Goal: Ask a question: Seek information or help from site administrators or community

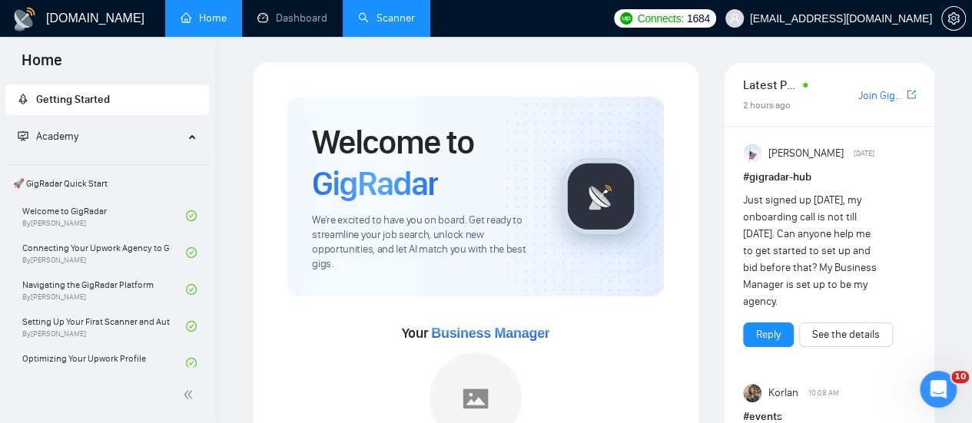
click at [403, 22] on link "Scanner" at bounding box center [386, 18] width 57 height 13
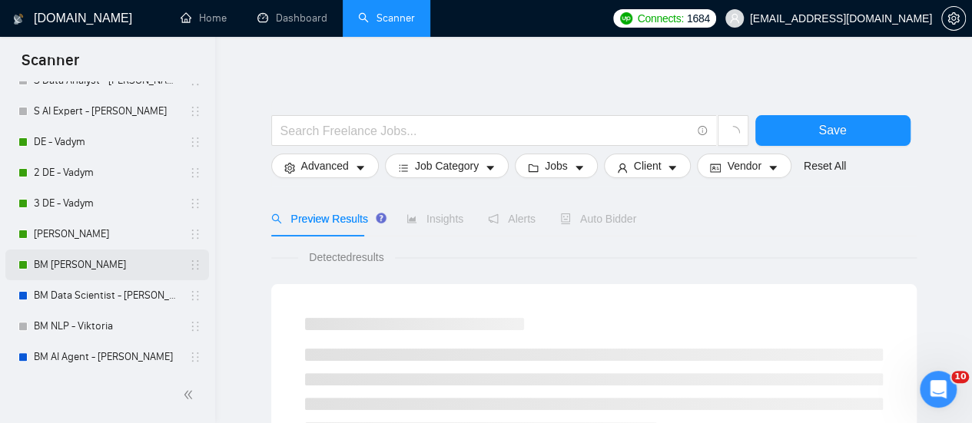
scroll to position [313, 0]
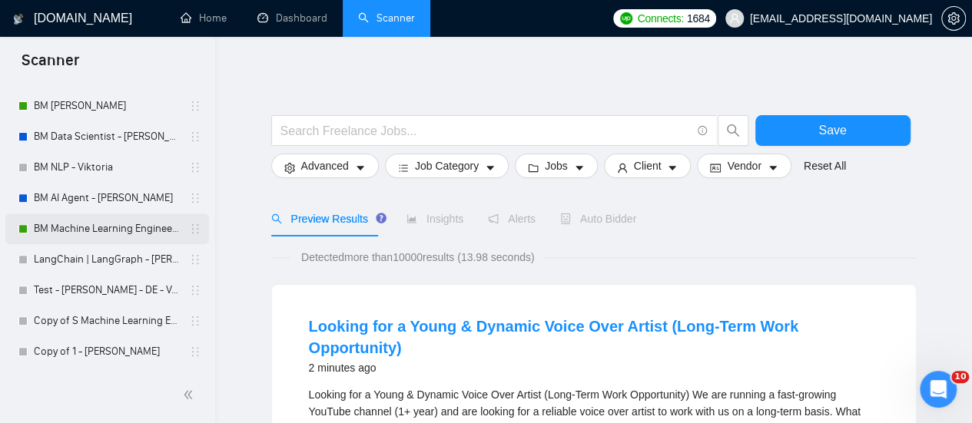
click at [143, 222] on link "BM Machine Learning Engineer - [PERSON_NAME]" at bounding box center [107, 229] width 146 height 31
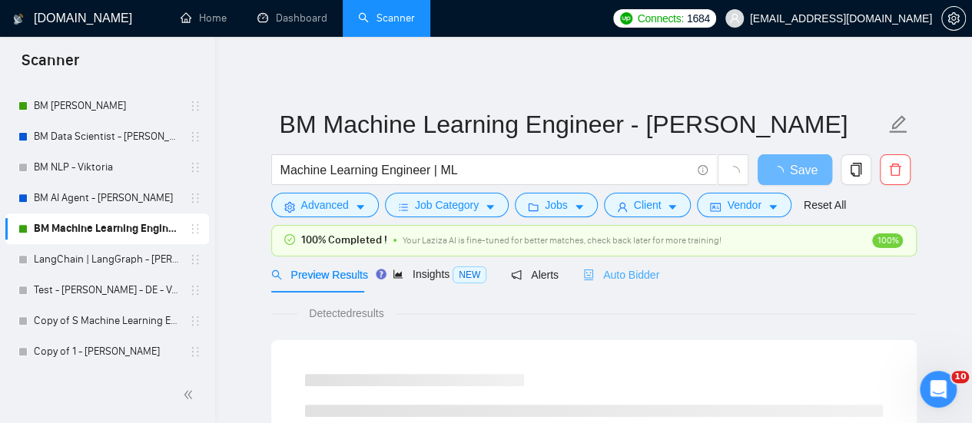
click at [647, 263] on div "Auto Bidder" at bounding box center [621, 275] width 76 height 36
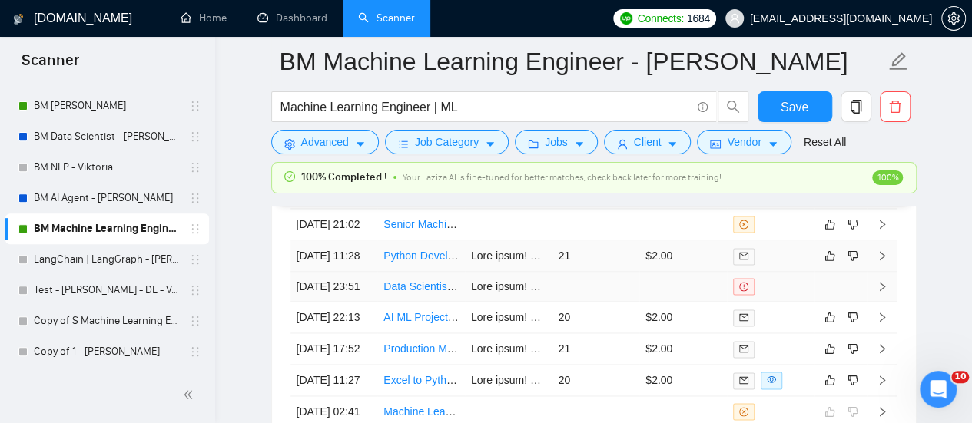
scroll to position [3919, 0]
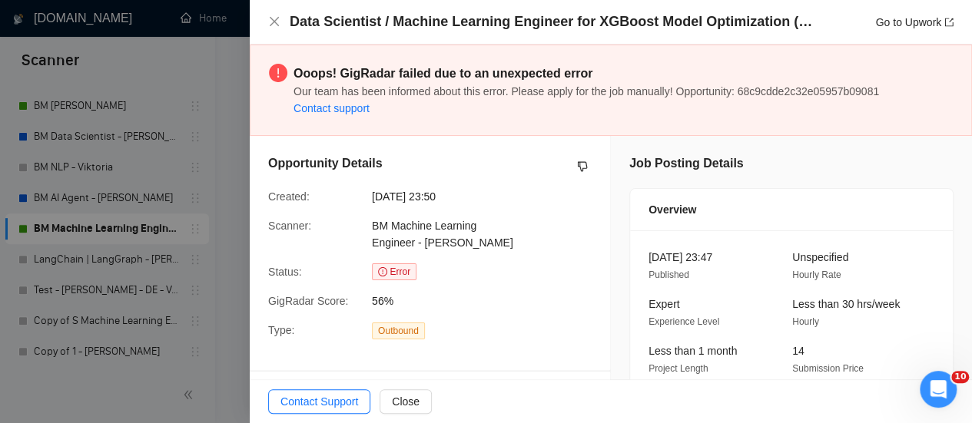
scroll to position [3612, 0]
click at [269, 25] on icon "close" at bounding box center [274, 21] width 12 height 12
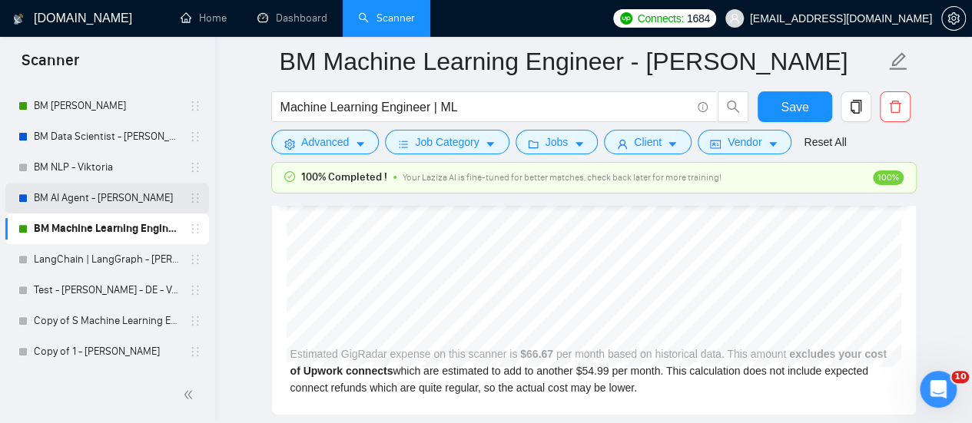
scroll to position [3227, 0]
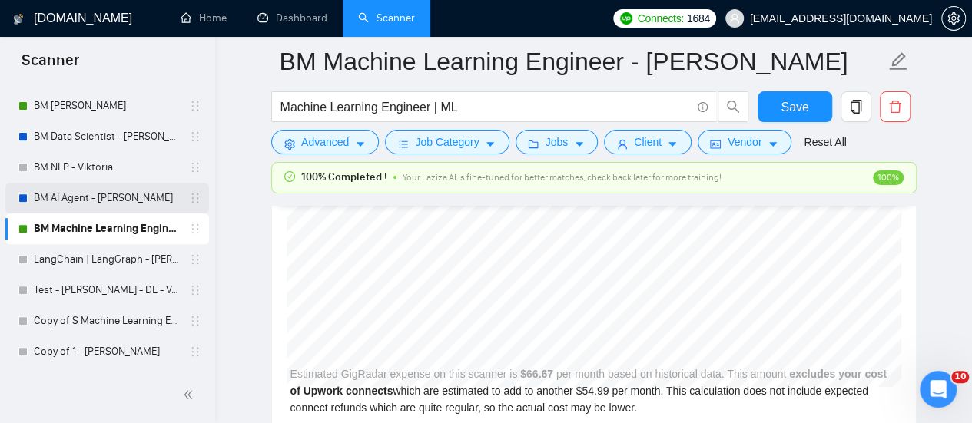
click at [96, 197] on link "BM AI Agent - [PERSON_NAME]" at bounding box center [107, 198] width 146 height 31
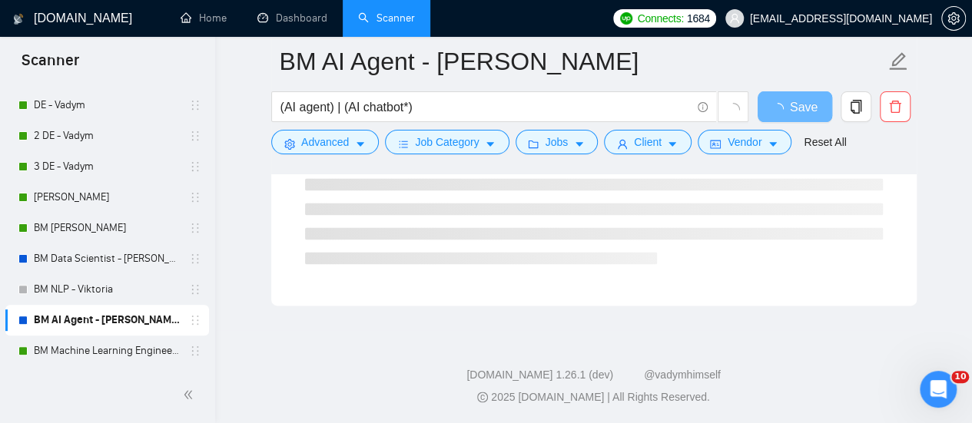
scroll to position [159, 0]
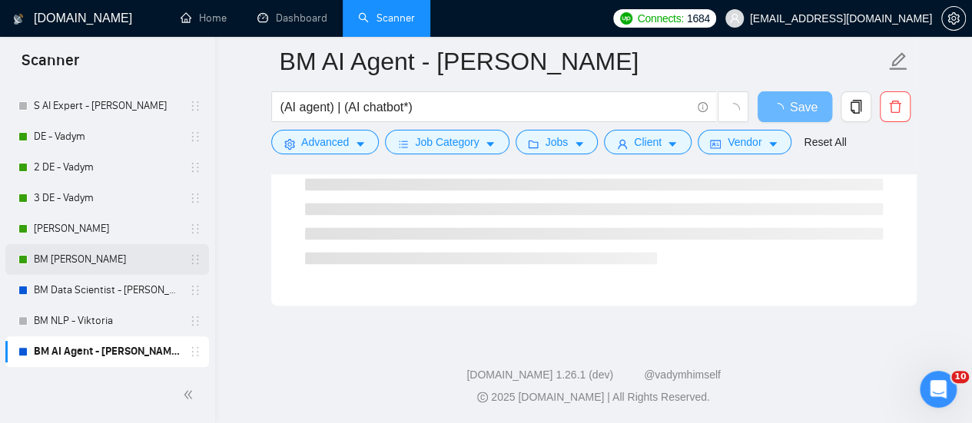
click at [121, 253] on link "BM [PERSON_NAME]" at bounding box center [107, 259] width 146 height 31
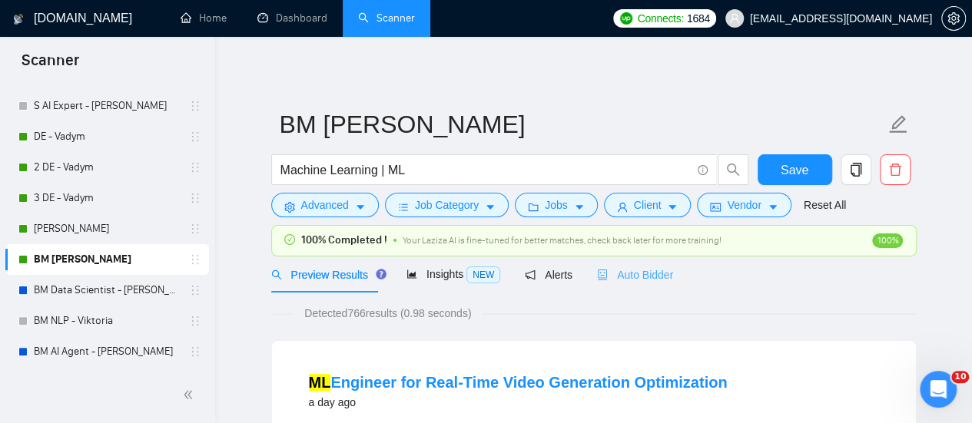
drag, startPoint x: 649, startPoint y: 260, endPoint x: 628, endPoint y: 282, distance: 30.4
click at [648, 261] on div "Auto Bidder" at bounding box center [635, 275] width 76 height 36
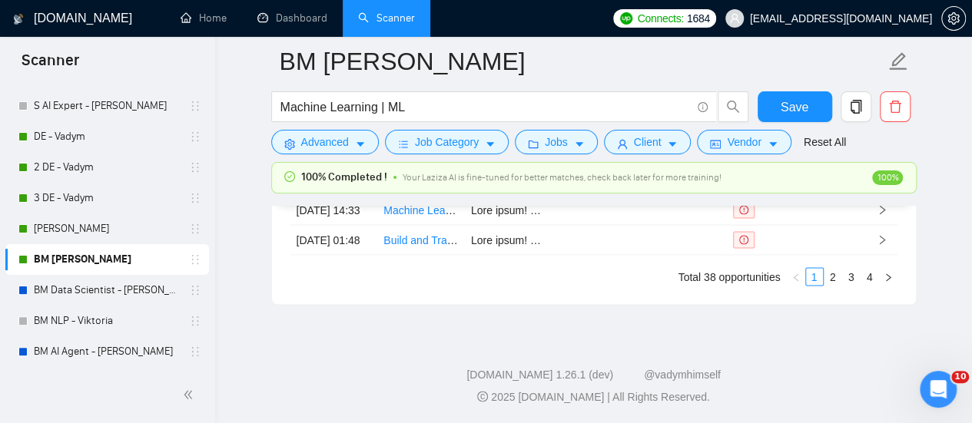
scroll to position [4348, 0]
click at [828, 277] on link "2" at bounding box center [833, 276] width 17 height 17
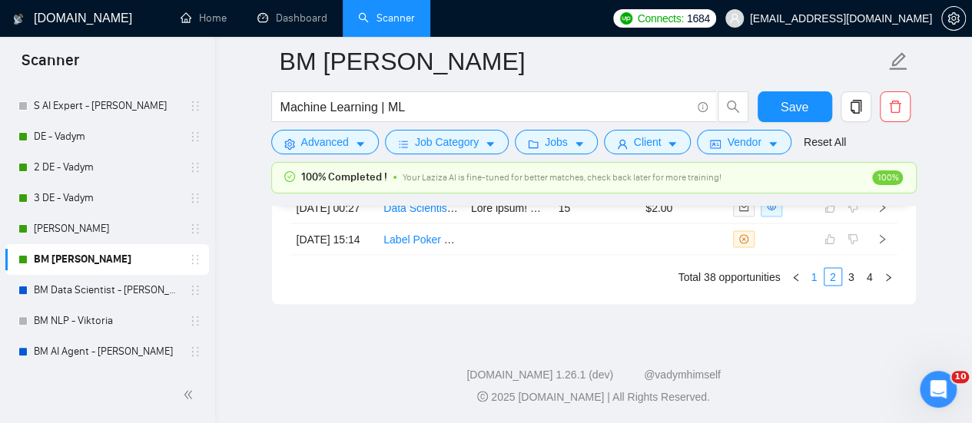
click at [820, 273] on link "1" at bounding box center [814, 276] width 17 height 17
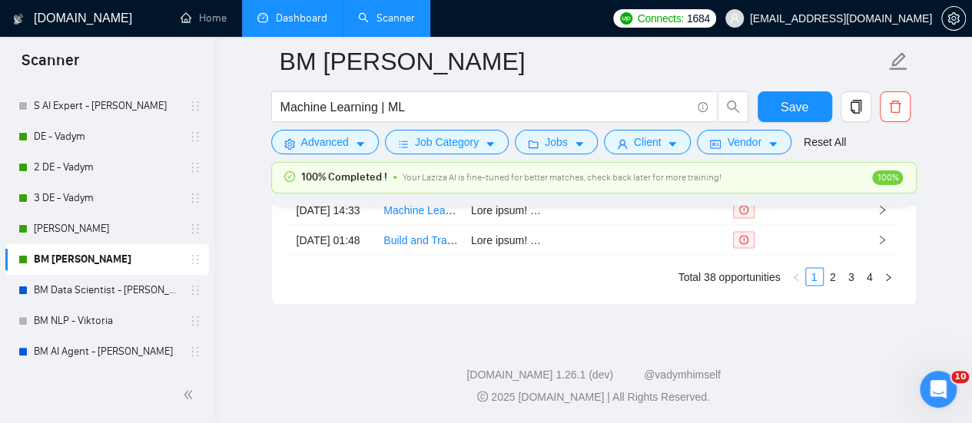
click at [298, 25] on link "Dashboard" at bounding box center [292, 18] width 70 height 13
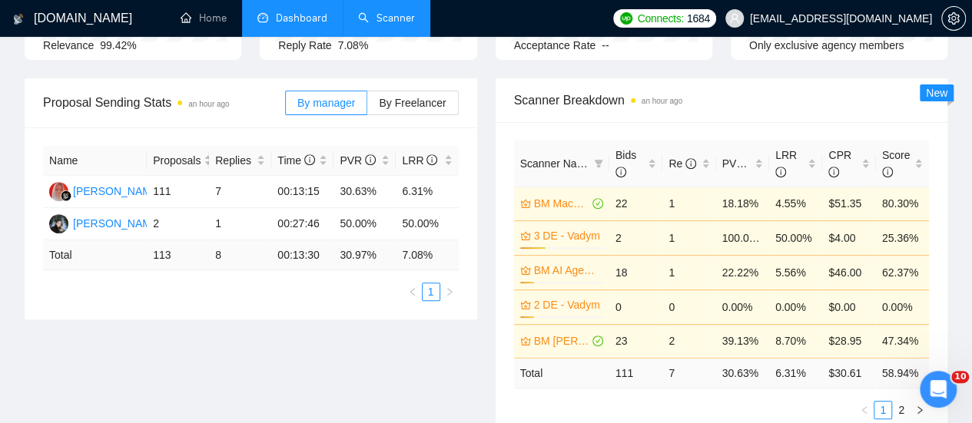
scroll to position [231, 0]
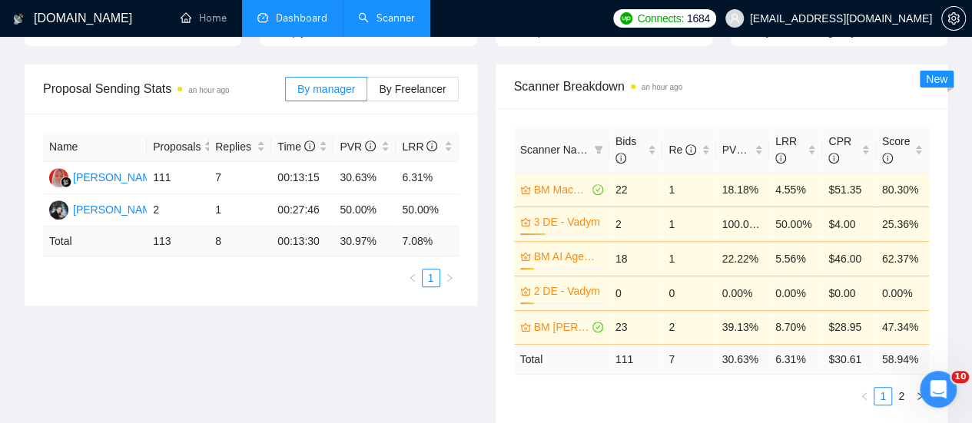
click at [951, 160] on div "Scanner Breakdown an hour ago Scanner Name Bids Re PVR LRR CPR Score BM Machine…" at bounding box center [721, 245] width 471 height 360
click at [779, 77] on span "Scanner Breakdown an hour ago" at bounding box center [722, 86] width 416 height 19
drag, startPoint x: 513, startPoint y: 380, endPoint x: 493, endPoint y: 367, distance: 23.9
click at [493, 367] on div "Scanner Breakdown an hour ago Scanner Name Bids Re PVR LRR CPR Score BM Machine…" at bounding box center [721, 245] width 471 height 360
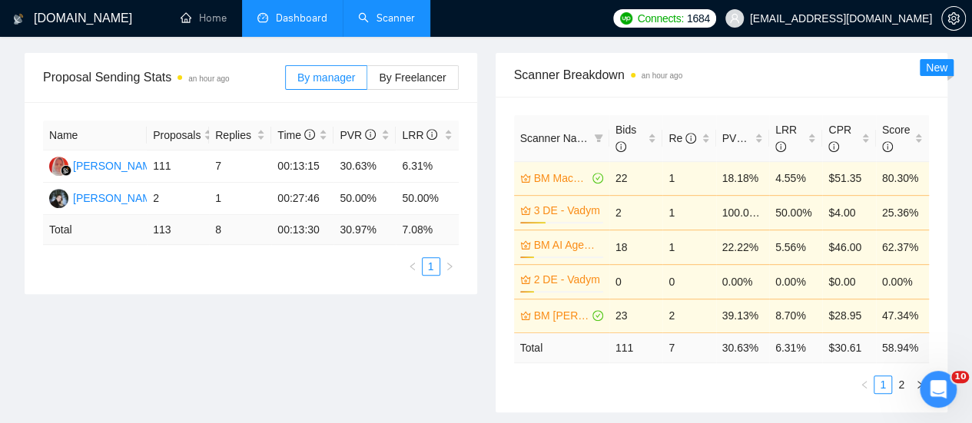
scroll to position [384, 0]
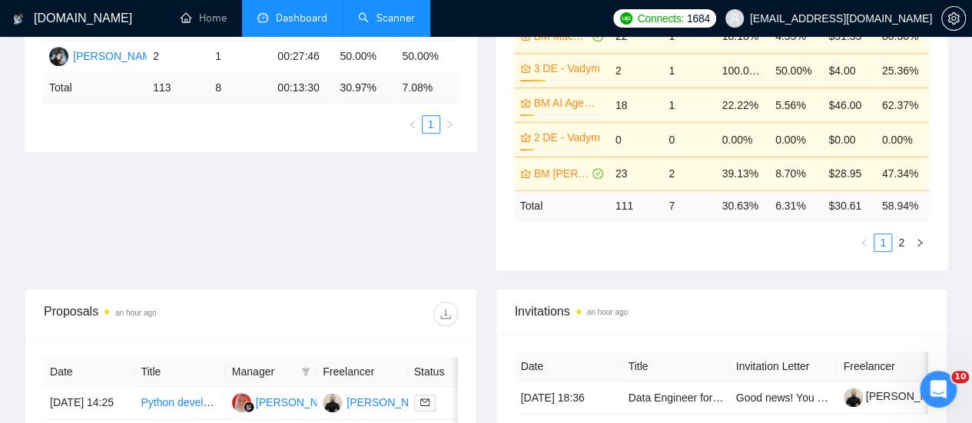
click at [901, 234] on link "2" at bounding box center [901, 242] width 17 height 17
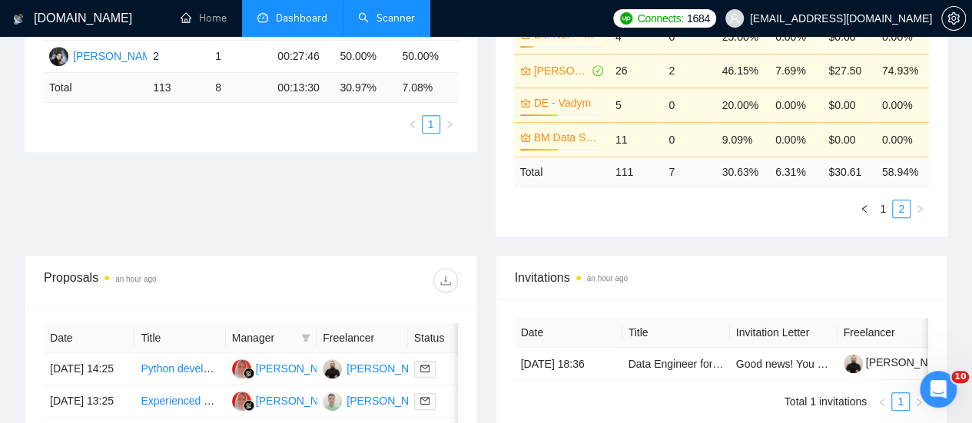
scroll to position [231, 0]
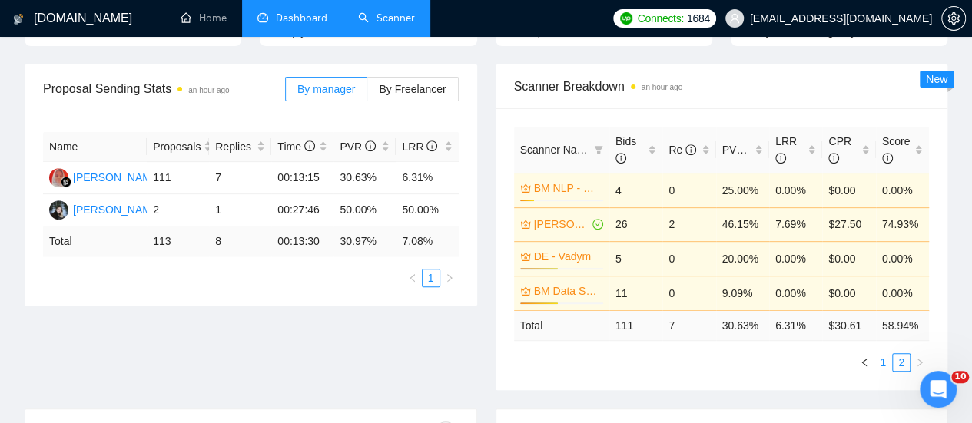
click at [879, 354] on link "1" at bounding box center [882, 362] width 17 height 17
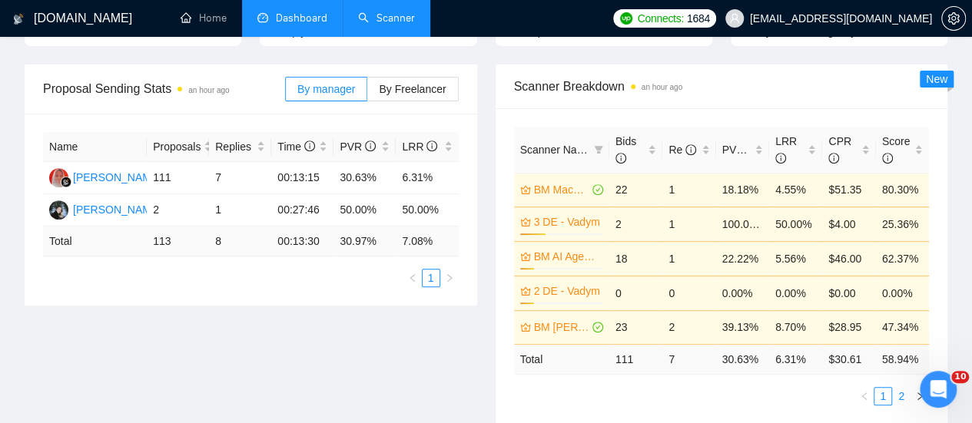
click at [896, 388] on link "2" at bounding box center [901, 396] width 17 height 17
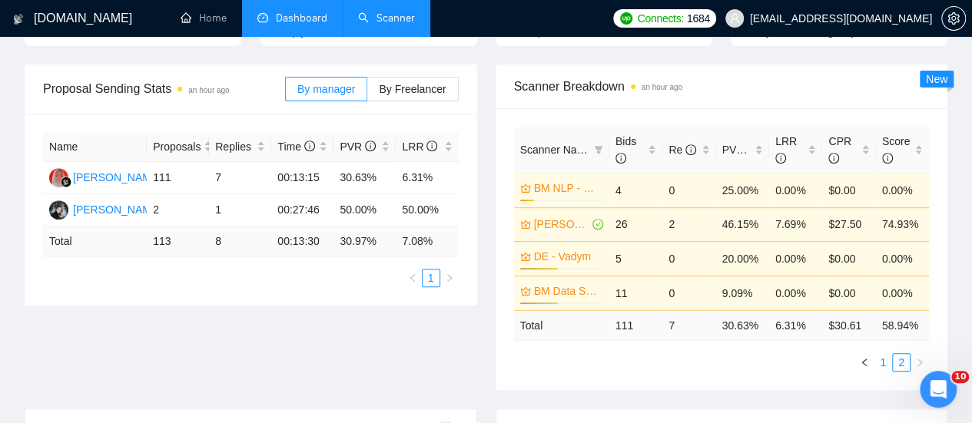
click at [884, 354] on link "1" at bounding box center [882, 362] width 17 height 17
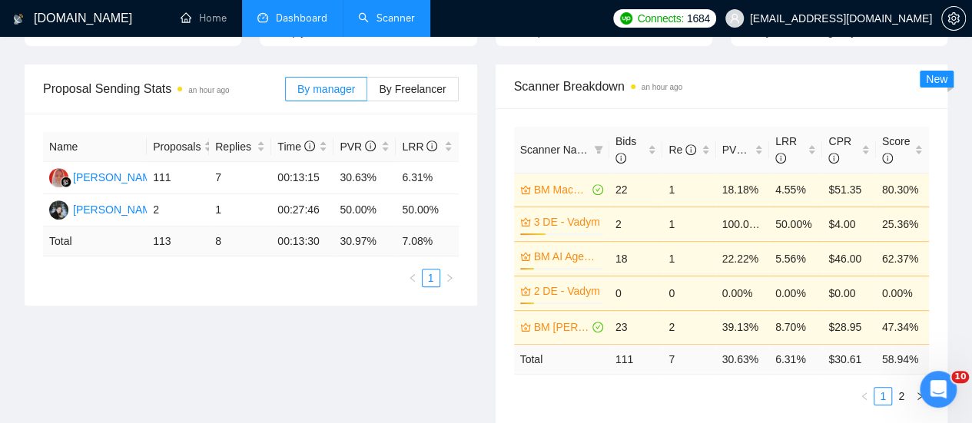
click at [365, 345] on div "Proposal Sending Stats an hour ago By manager By Freelancer Name Proposals Repl…" at bounding box center [485, 254] width 941 height 378
click at [736, 144] on span "PVR" at bounding box center [740, 150] width 36 height 12
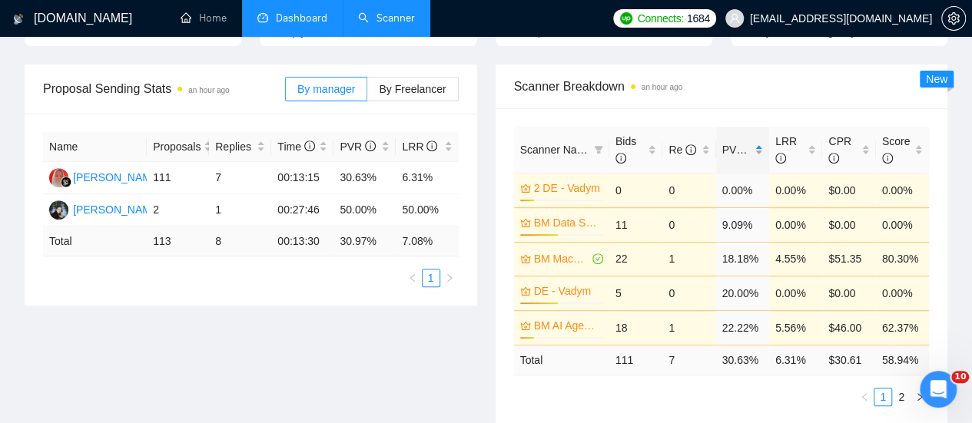
click at [736, 144] on span "PVR" at bounding box center [740, 150] width 36 height 12
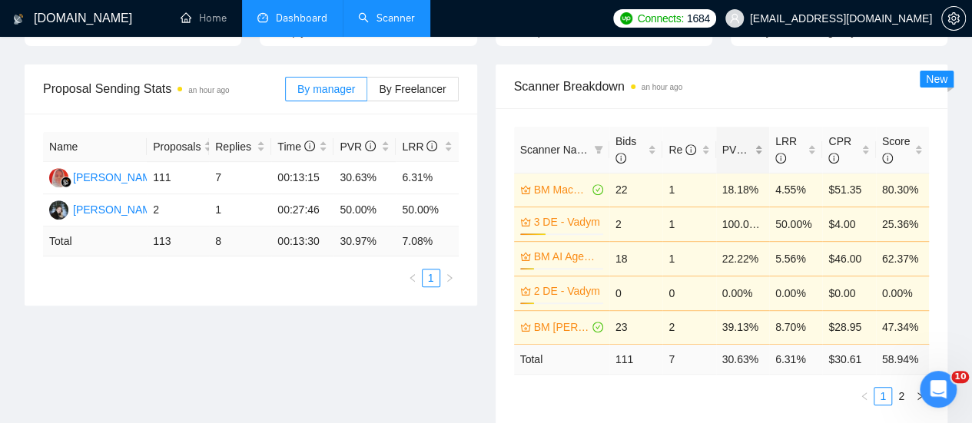
click at [736, 144] on span "PVR" at bounding box center [740, 150] width 36 height 12
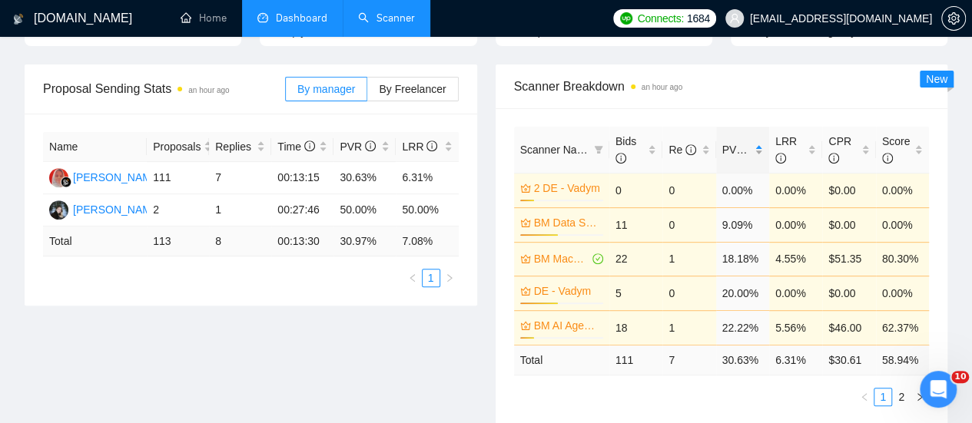
click at [736, 144] on span "PVR" at bounding box center [740, 150] width 36 height 12
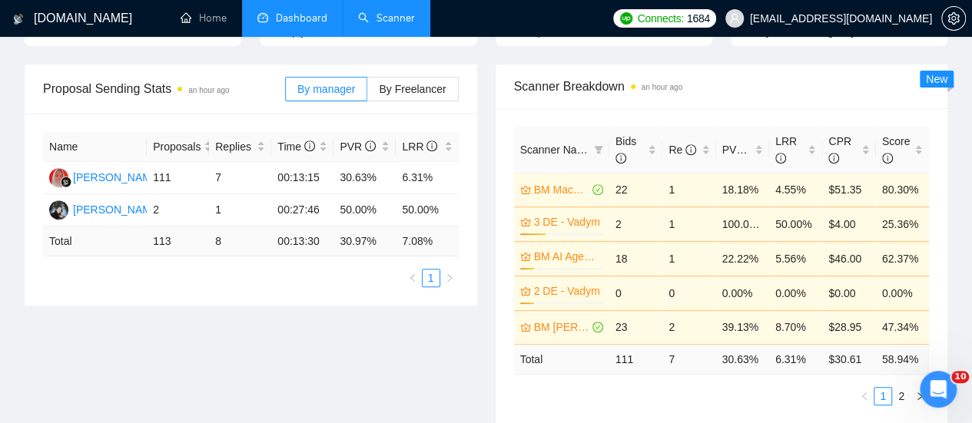
click at [679, 387] on ul "1 2" at bounding box center [722, 396] width 416 height 18
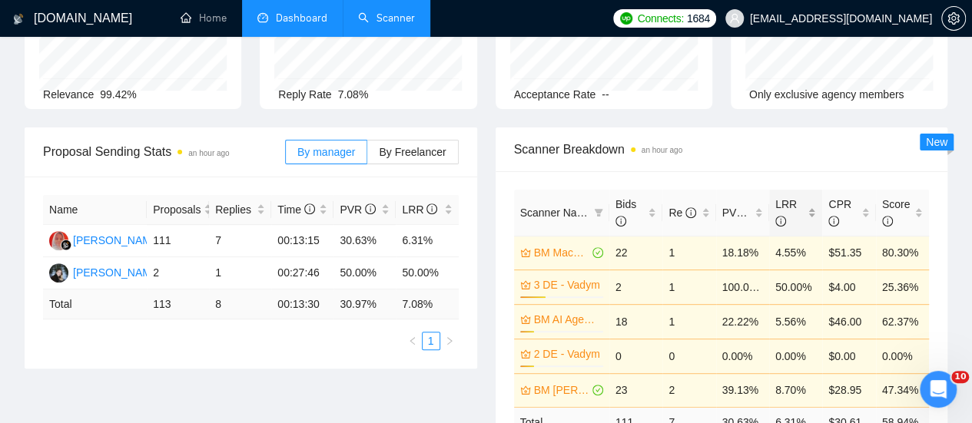
scroll to position [154, 0]
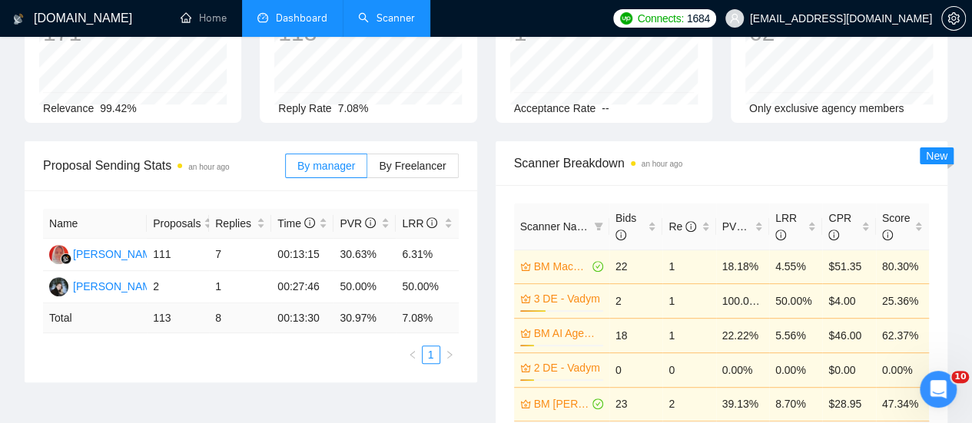
click at [779, 154] on span "Scanner Breakdown an hour ago" at bounding box center [722, 163] width 416 height 19
click at [748, 284] on td "100.00%" at bounding box center [742, 301] width 53 height 35
click at [756, 284] on td "100.00%" at bounding box center [742, 301] width 53 height 35
click at [856, 185] on div "Scanner Name Bids Re PVR LRR CPR Score BM Machine Learning Engineer - [PERSON_N…" at bounding box center [722, 343] width 453 height 316
click at [715, 154] on span "Scanner Breakdown an hour ago" at bounding box center [722, 163] width 416 height 19
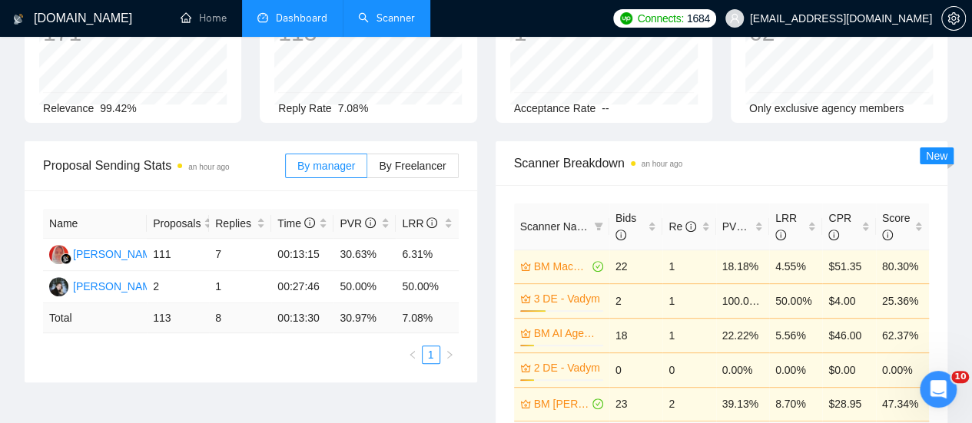
scroll to position [231, 0]
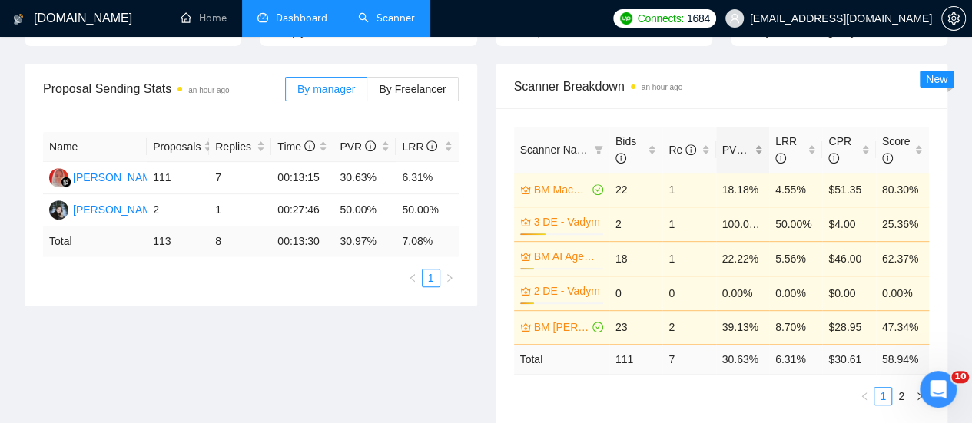
click at [745, 141] on span "PVR" at bounding box center [736, 149] width 29 height 17
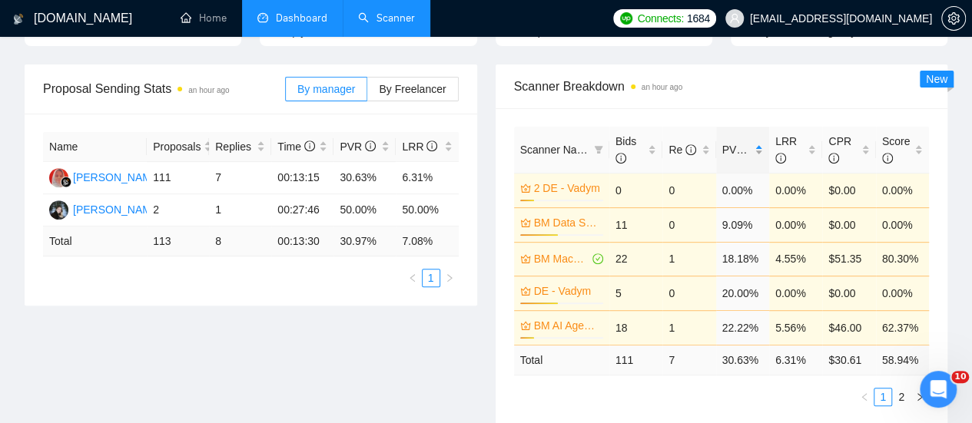
click at [739, 144] on span "PVR" at bounding box center [740, 150] width 36 height 12
click at [741, 144] on span "PVR" at bounding box center [740, 150] width 36 height 12
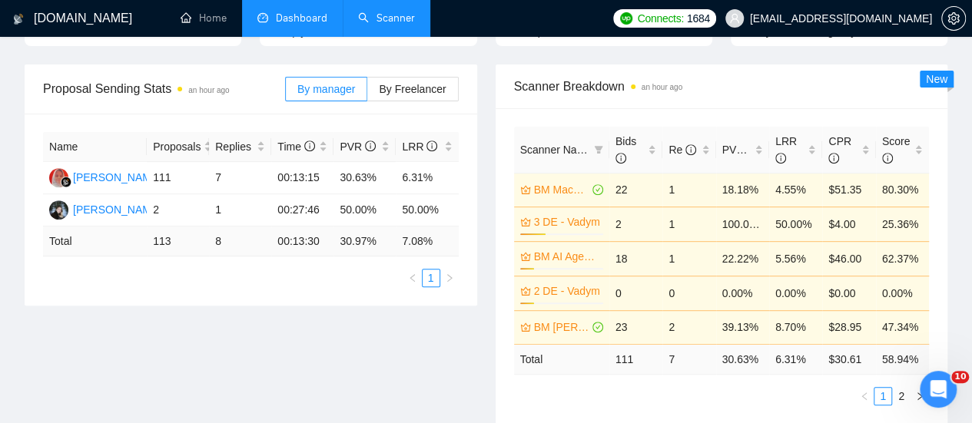
drag, startPoint x: 458, startPoint y: 369, endPoint x: 464, endPoint y: 360, distance: 11.1
click at [458, 368] on div "Proposal Sending Stats an hour ago By manager By Freelancer Name Proposals Repl…" at bounding box center [485, 254] width 941 height 378
click at [947, 385] on icon "Відкрити програму для спілкування Intercom" at bounding box center [936, 387] width 25 height 25
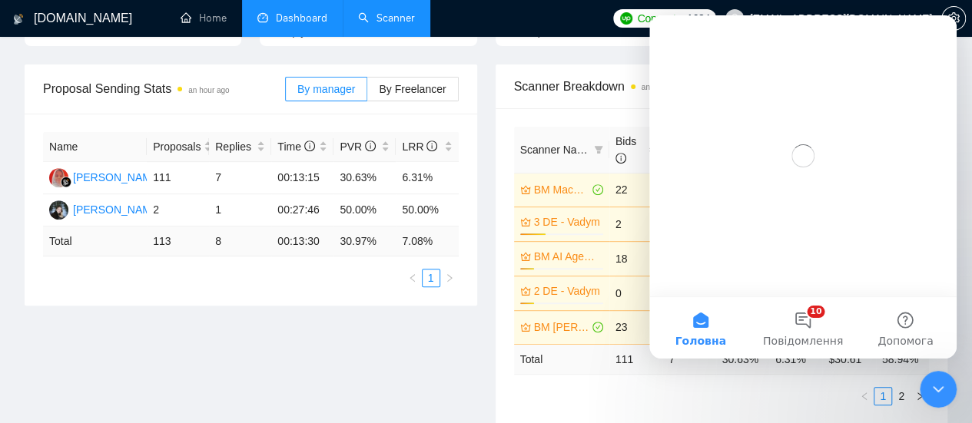
scroll to position [0, 0]
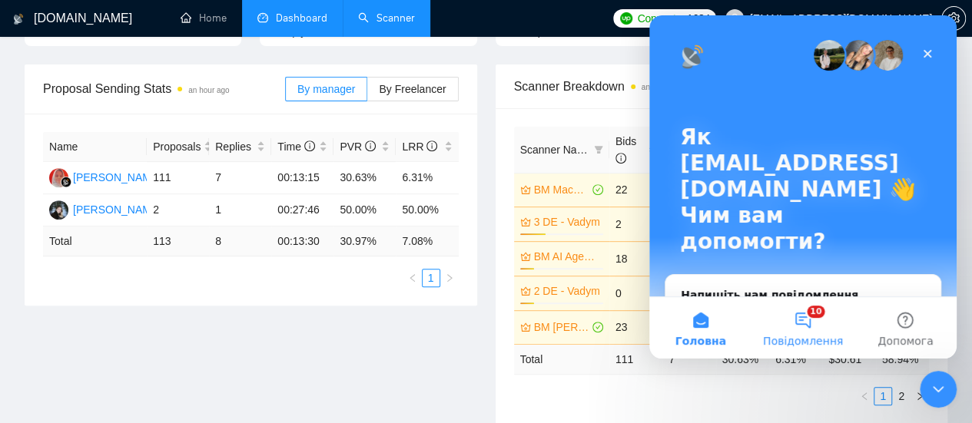
click at [796, 329] on button "10 Повідомлення" at bounding box center [803, 327] width 102 height 61
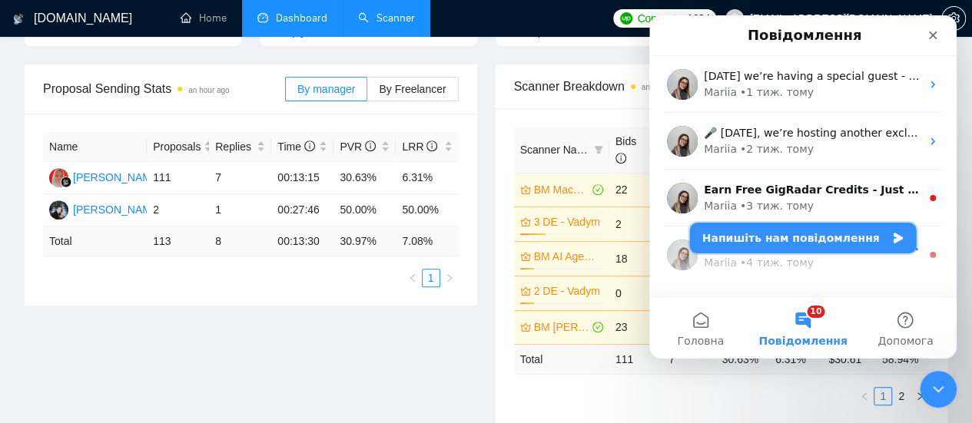
click at [837, 242] on button "Напишіть нам повідомлення" at bounding box center [803, 238] width 227 height 31
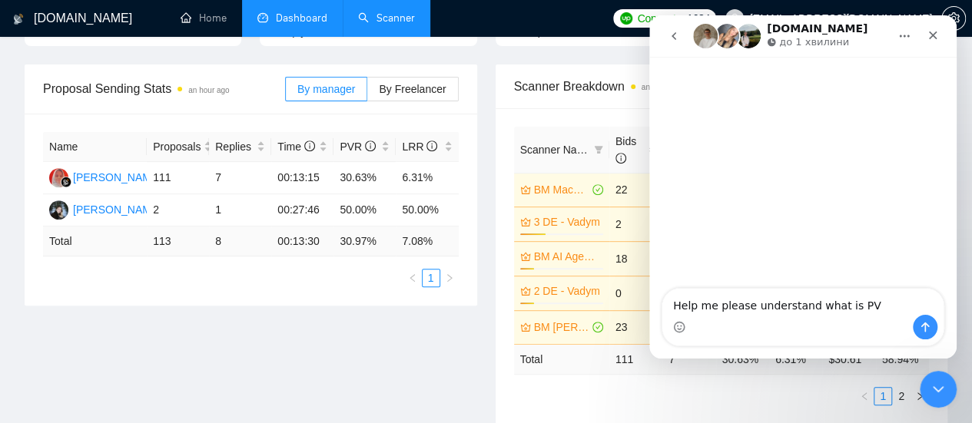
type textarea "Help me please understand what is PVR"
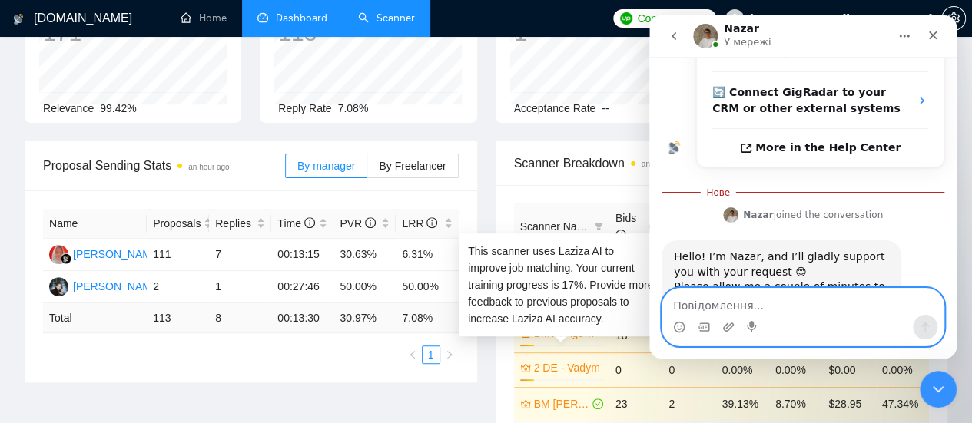
scroll to position [77, 0]
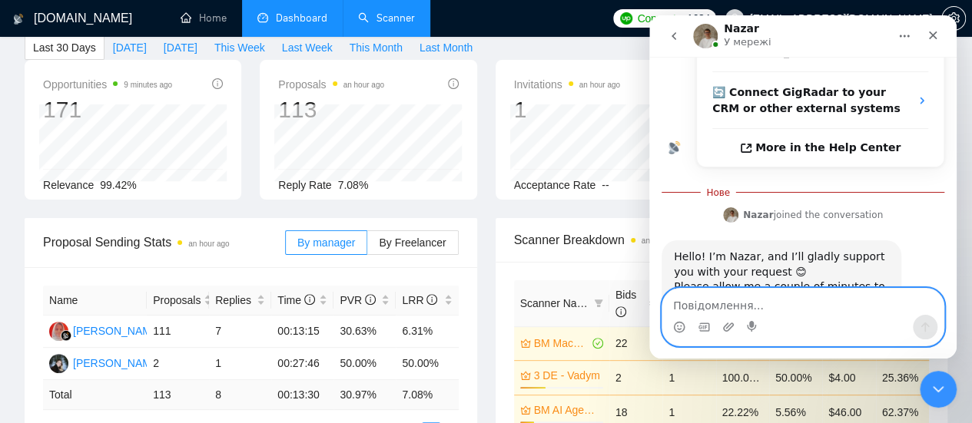
paste textarea "I'm currently analyzing my scanners on the dashboard, and there's this indicato…"
type textarea "I'm currently analyzing my scanners on the dashboard, and there's this indicato…"
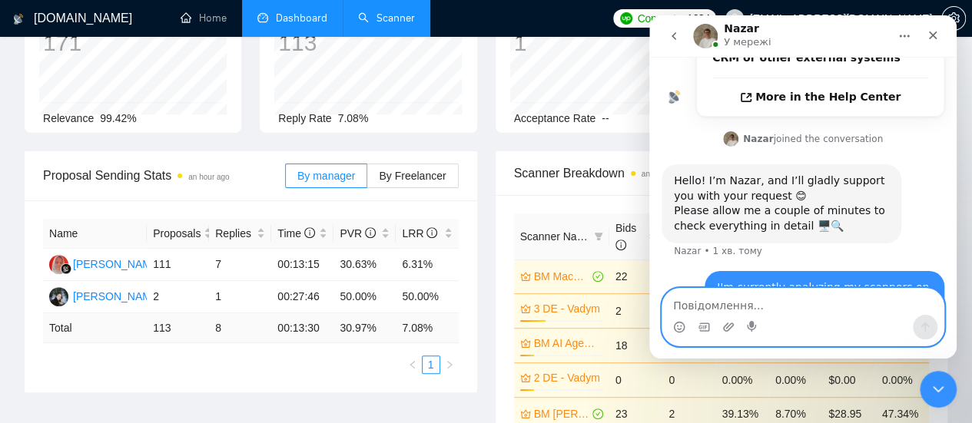
scroll to position [231, 0]
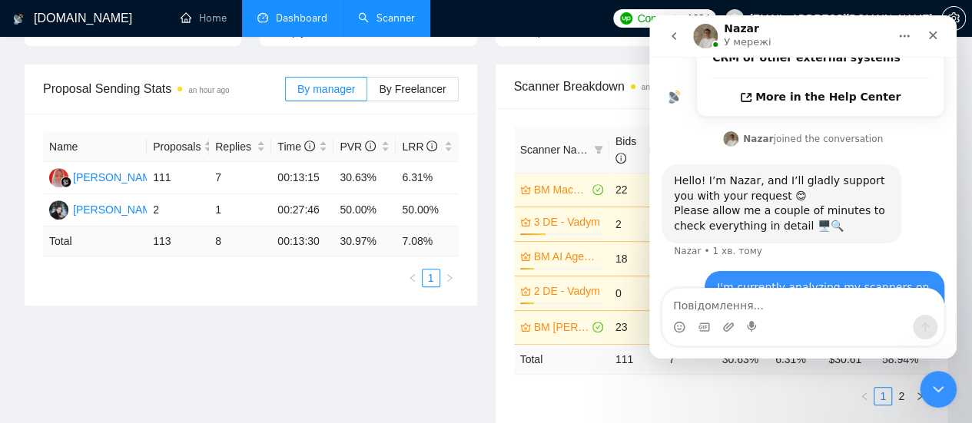
drag, startPoint x: 874, startPoint y: 33, endPoint x: 848, endPoint y: 31, distance: 25.5
click at [815, 28] on div "Nazar У мережі" at bounding box center [790, 36] width 195 height 27
drag, startPoint x: 819, startPoint y: 23, endPoint x: 679, endPoint y: 88, distance: 154.4
click at [805, 55] on nav "Nazar У мережі" at bounding box center [802, 35] width 307 height 41
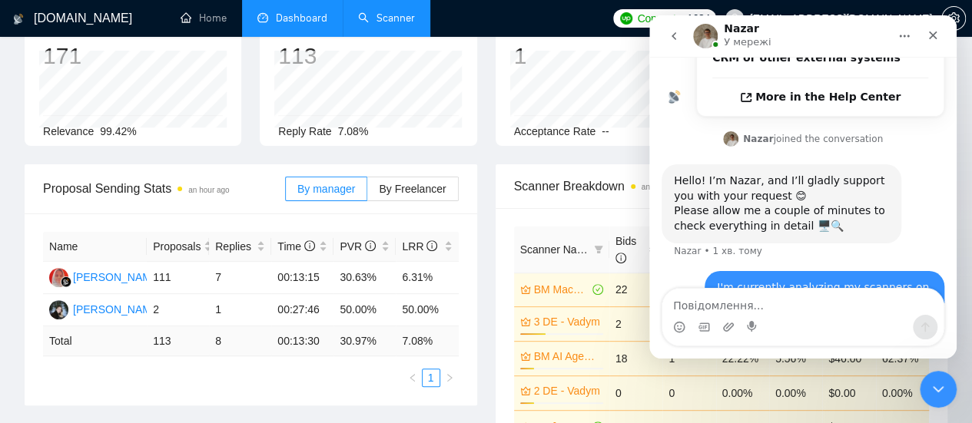
scroll to position [154, 0]
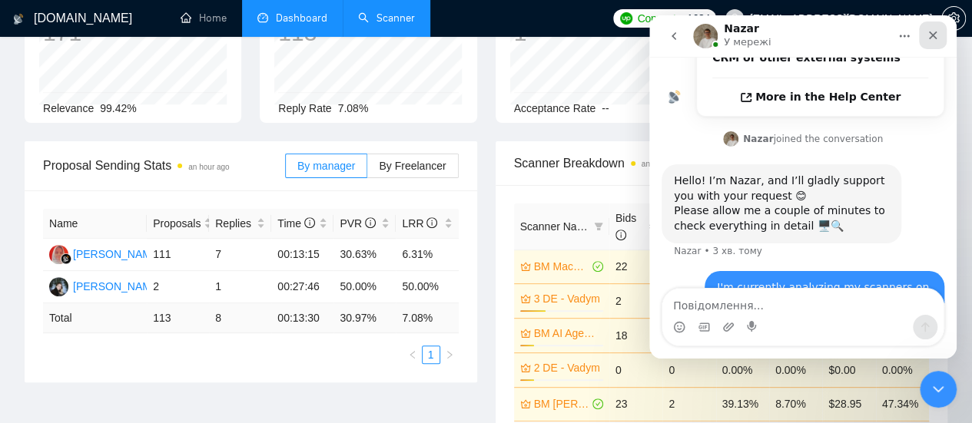
click at [934, 35] on icon "Закрити" at bounding box center [933, 36] width 8 height 8
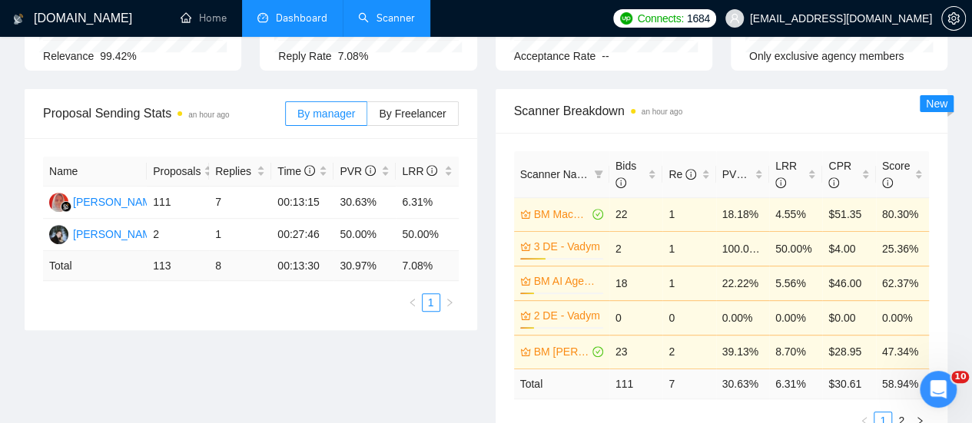
scroll to position [231, 0]
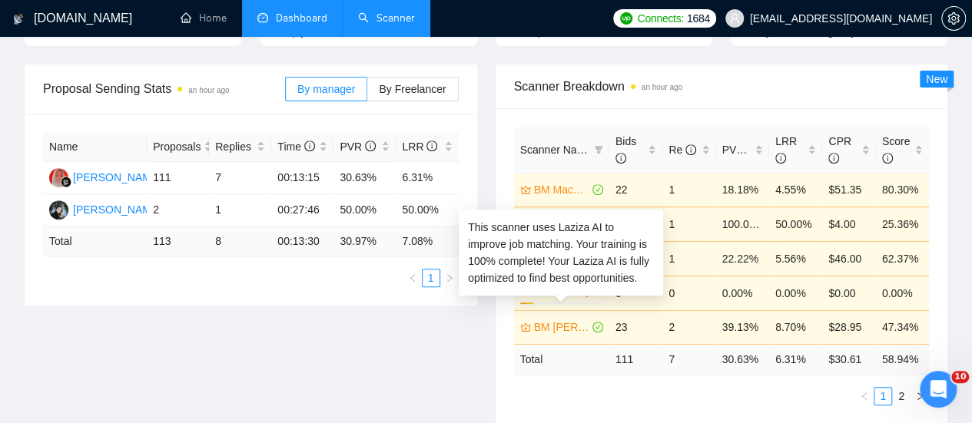
click at [543, 319] on link "BM [PERSON_NAME]" at bounding box center [561, 327] width 55 height 17
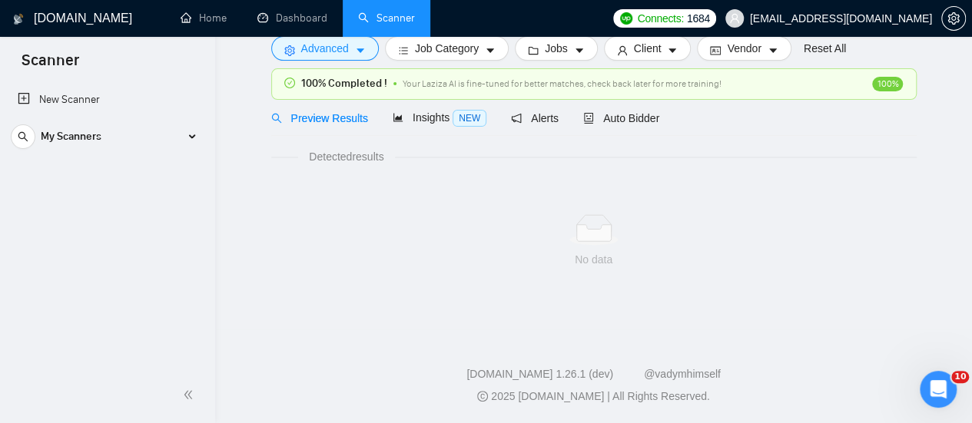
scroll to position [124, 0]
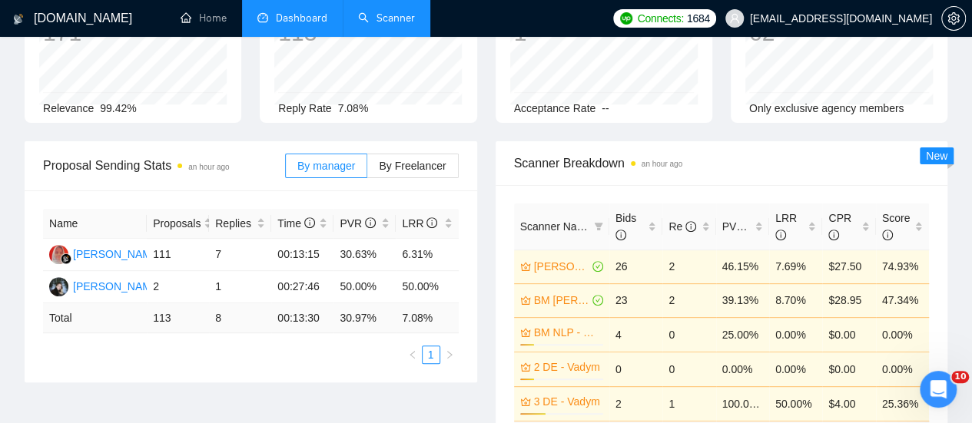
scroll to position [231, 0]
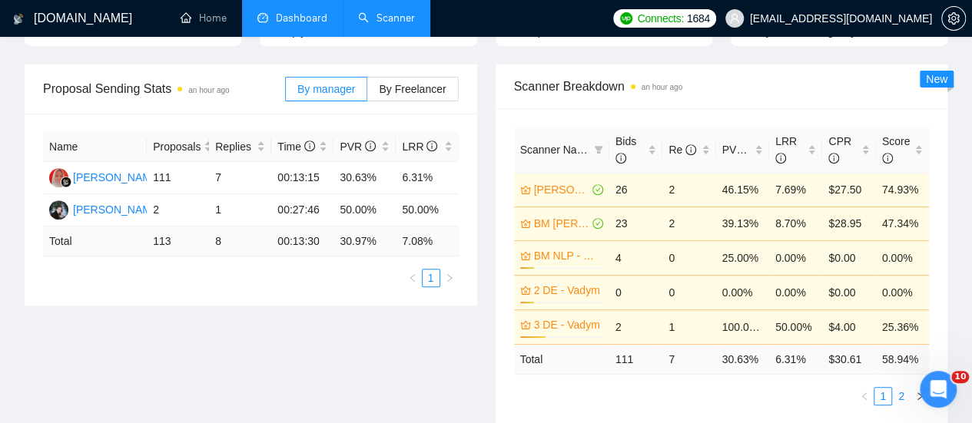
click at [900, 388] on link "2" at bounding box center [901, 396] width 17 height 17
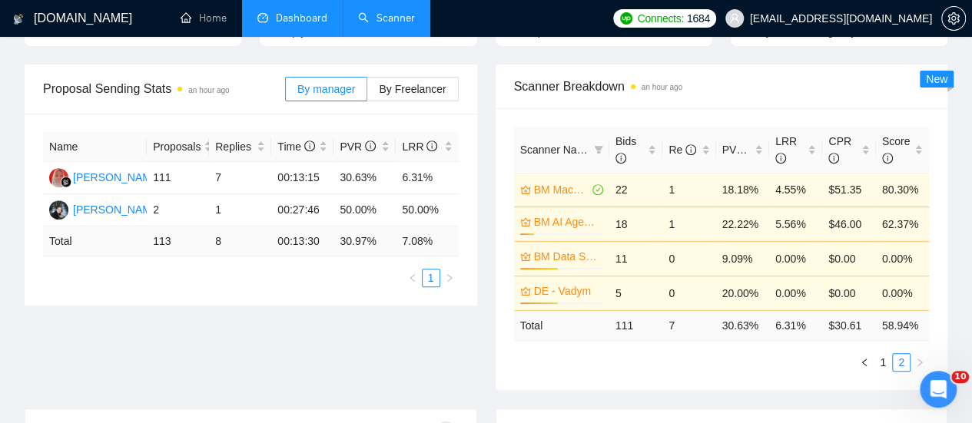
click at [561, 181] on link "BM Machine Learning Engineer - [PERSON_NAME]" at bounding box center [561, 189] width 55 height 17
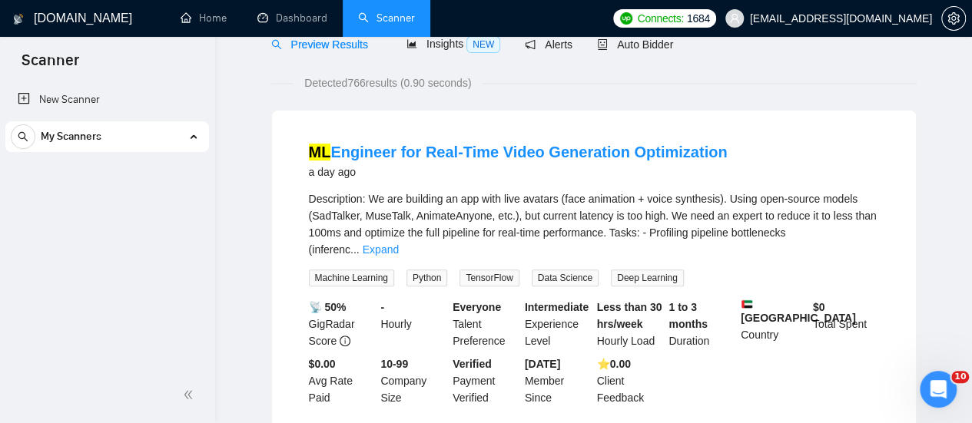
scroll to position [446, 0]
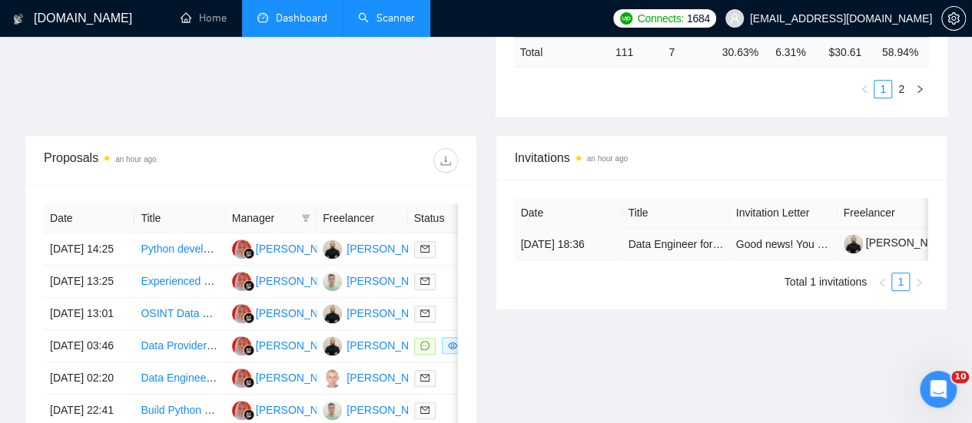
scroll to position [390, 0]
click at [672, 203] on table "Date Title Invitation Letter Freelancer Status [DATE] 18:36 Data Engineer for A…" at bounding box center [784, 229] width 538 height 62
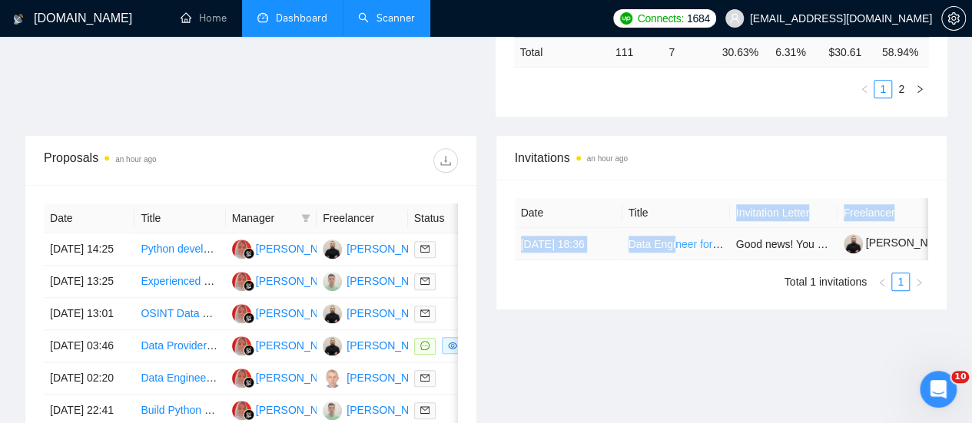
click at [676, 238] on link "Data Engineer for API/ETL Pipelines (Airbyte, DBT, BigQuery/Postgres, Python)" at bounding box center [818, 244] width 379 height 12
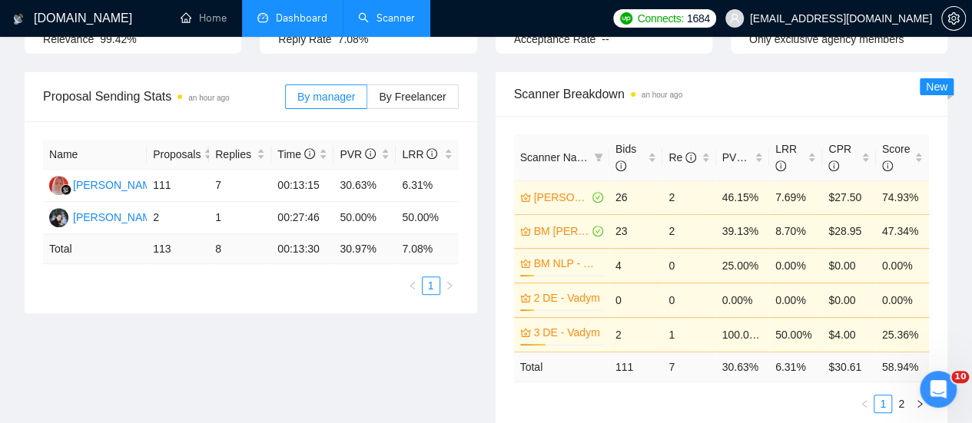
scroll to position [307, 0]
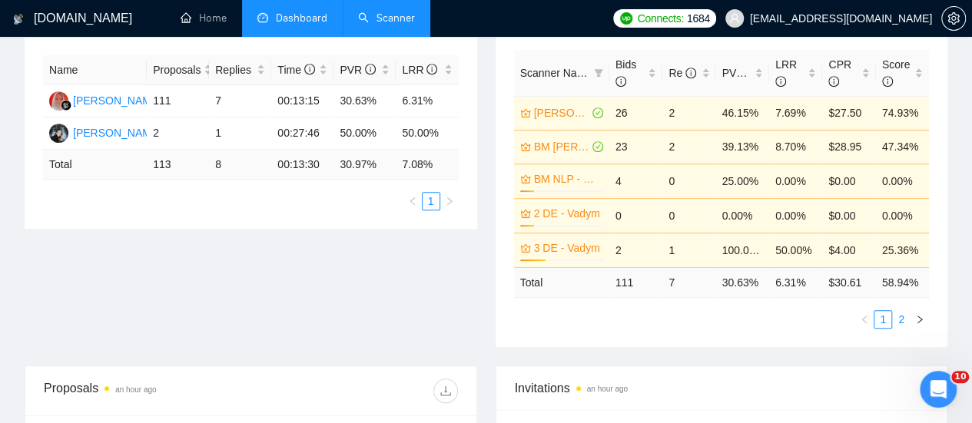
click at [901, 311] on link "2" at bounding box center [901, 319] width 17 height 17
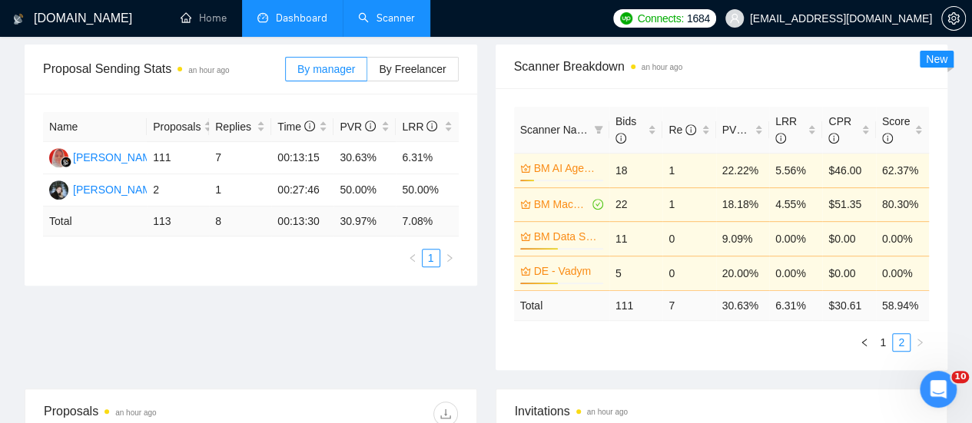
scroll to position [231, 0]
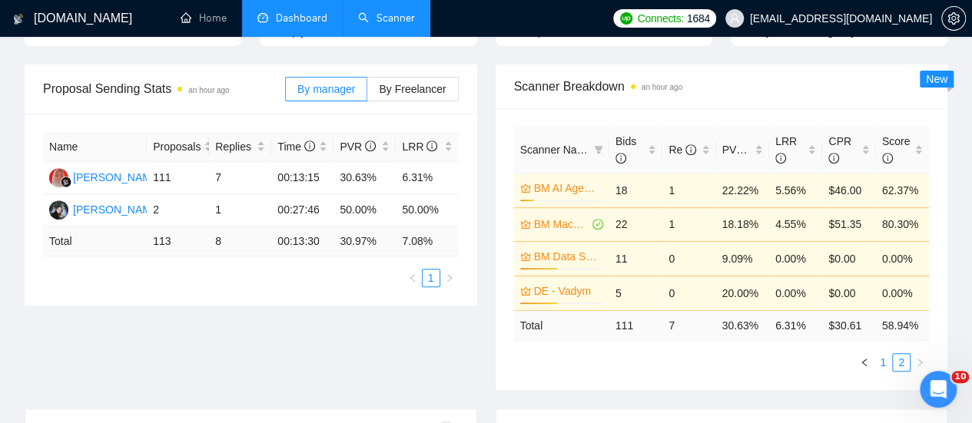
click at [874, 354] on link "1" at bounding box center [882, 362] width 17 height 17
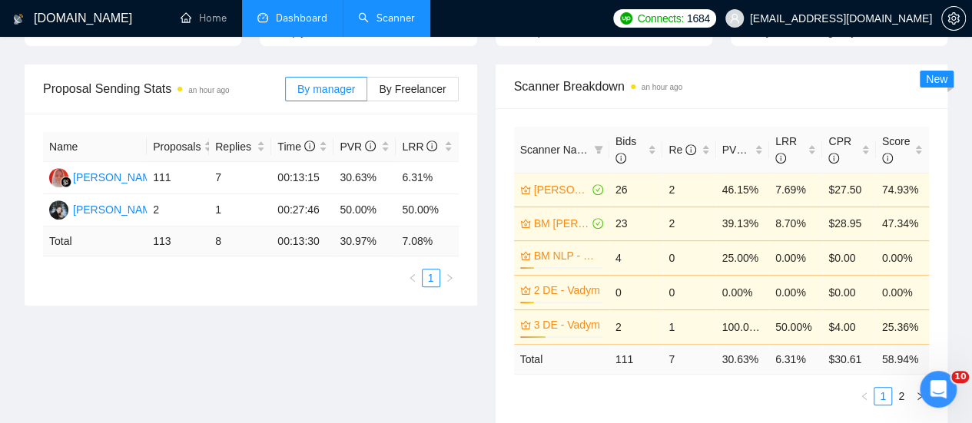
scroll to position [449, 0]
click at [900, 388] on link "2" at bounding box center [901, 396] width 17 height 17
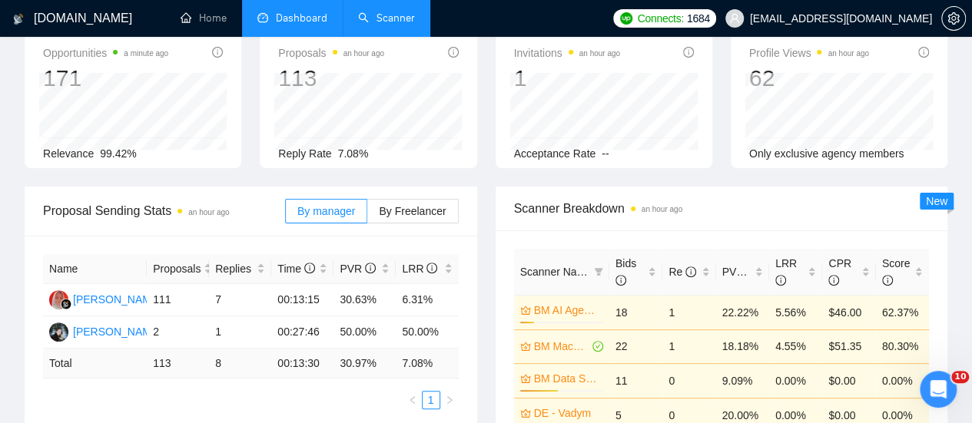
scroll to position [0, 0]
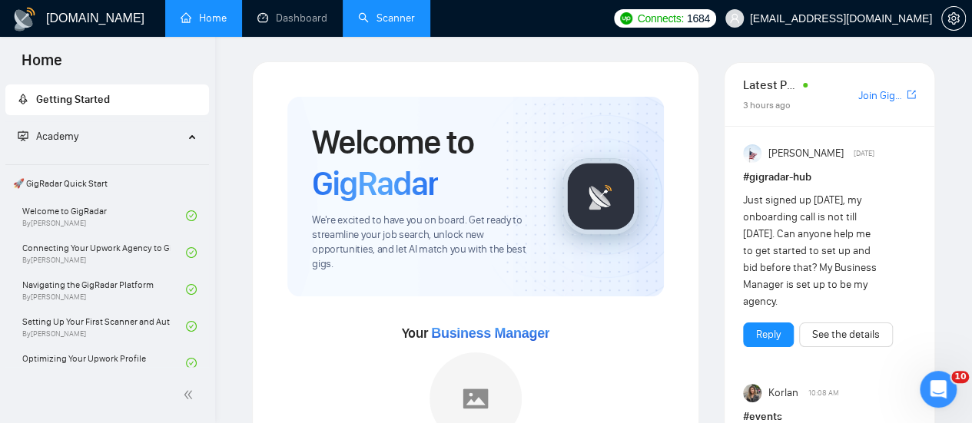
click at [394, 12] on link "Scanner" at bounding box center [386, 18] width 57 height 13
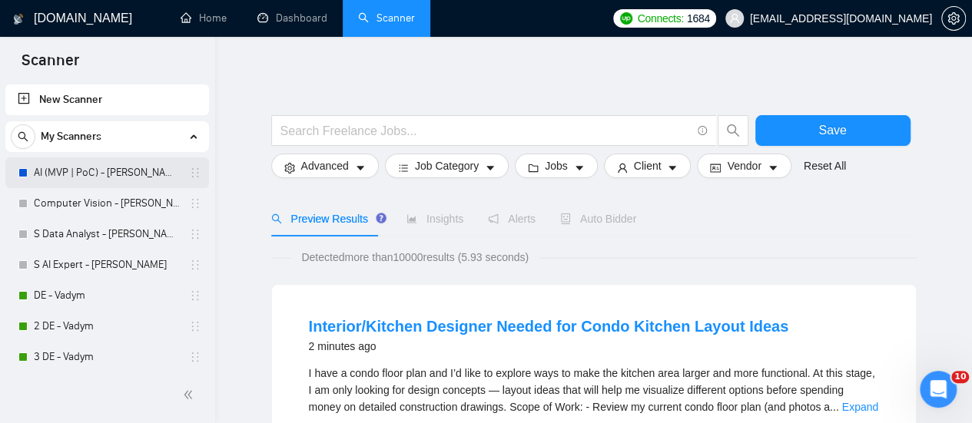
click at [83, 169] on link "AI (MVP | PoC) - [PERSON_NAME]" at bounding box center [107, 173] width 146 height 31
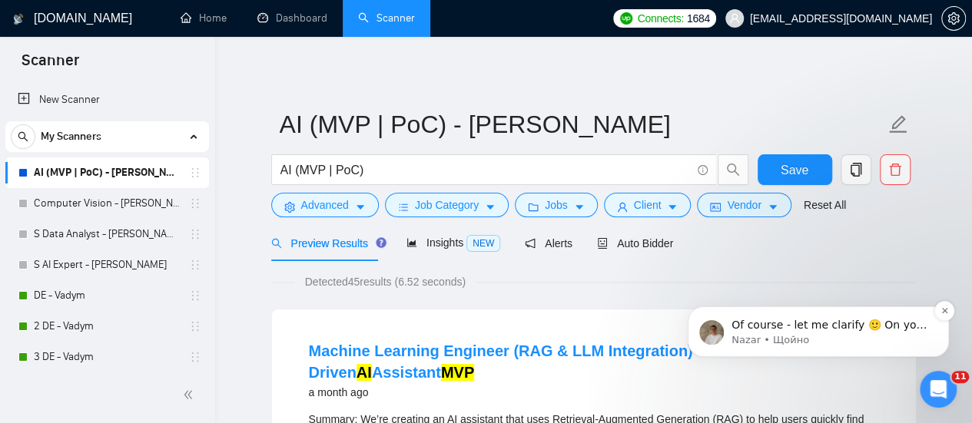
click at [818, 338] on p "Nazar • Щойно" at bounding box center [831, 340] width 198 height 14
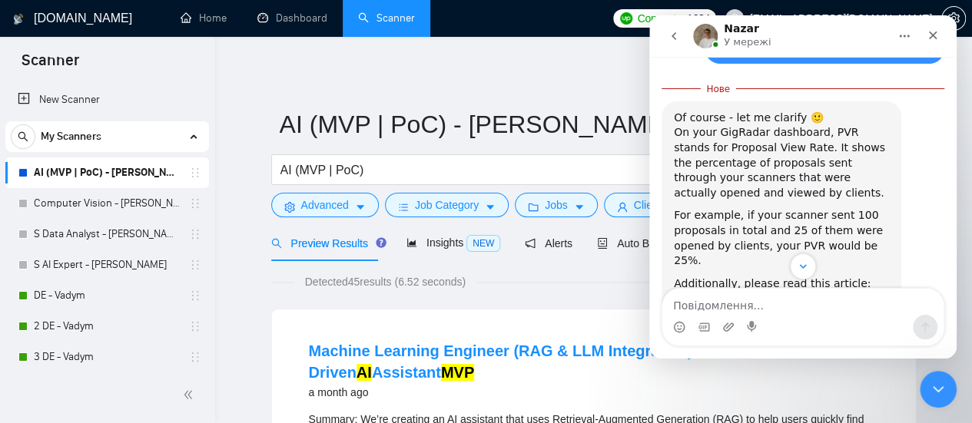
scroll to position [680, 0]
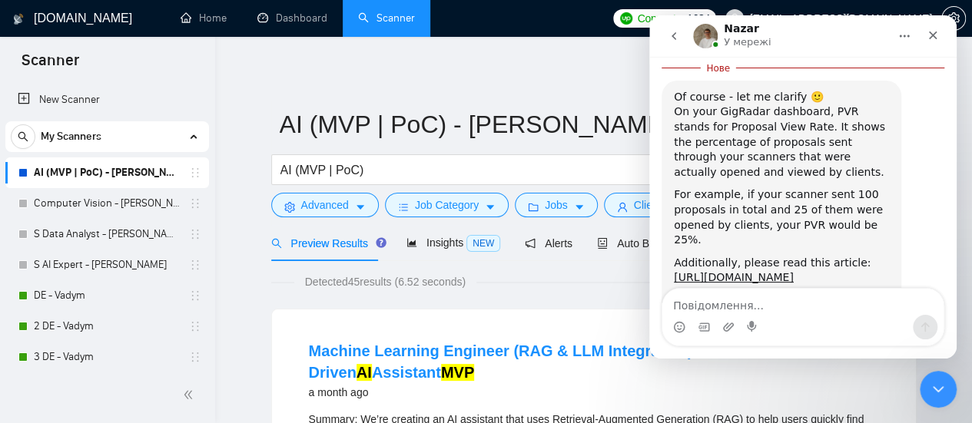
click at [768, 299] on textarea "Повідомлення..." at bounding box center [802, 302] width 281 height 26
type textarea "Н"
type textarea "Thanks!"
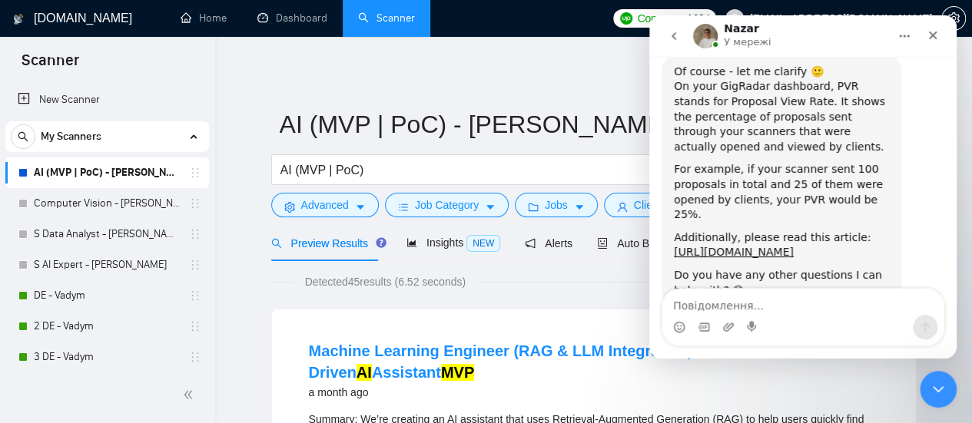
scroll to position [701, 0]
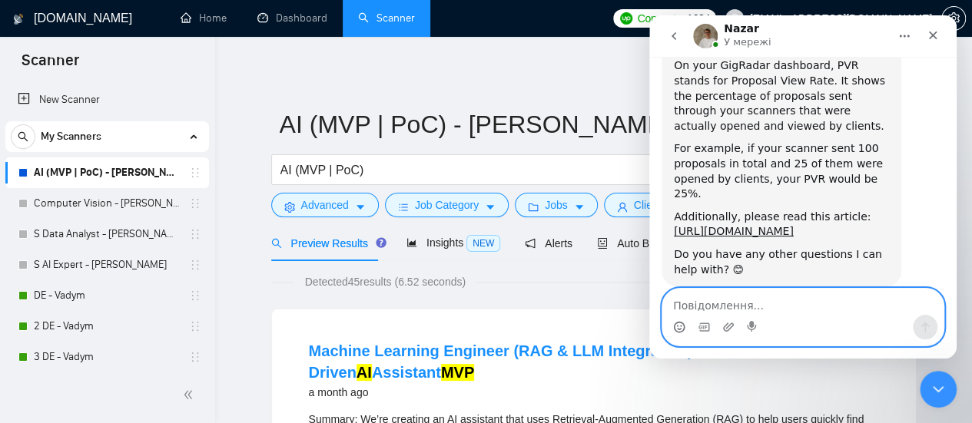
click at [683, 327] on icon "Вибір емодзі" at bounding box center [679, 327] width 12 height 12
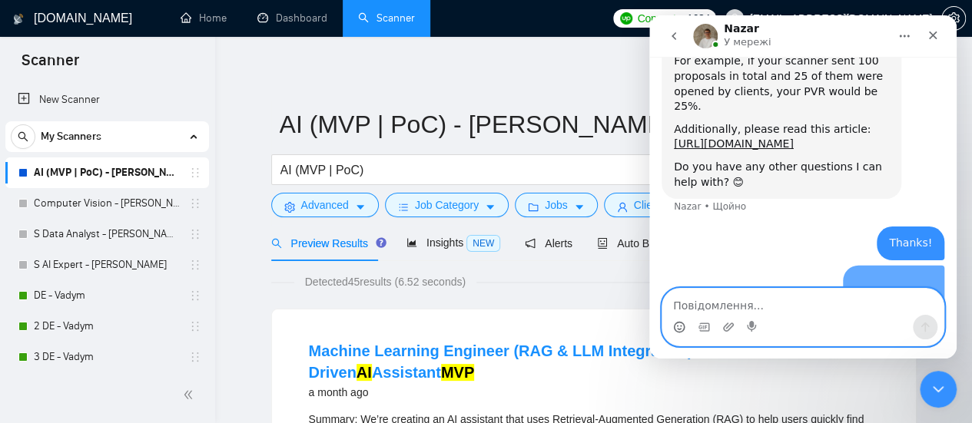
scroll to position [804, 0]
